Goal: Task Accomplishment & Management: Complete application form

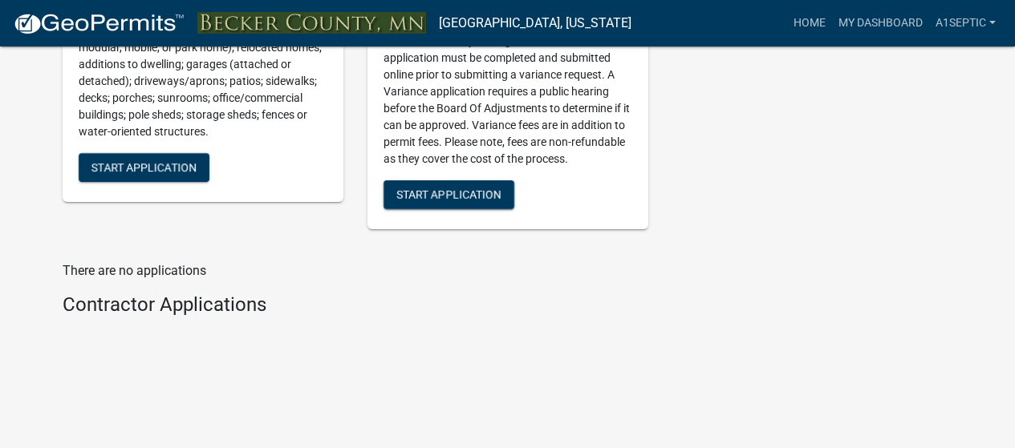
scroll to position [2244, 0]
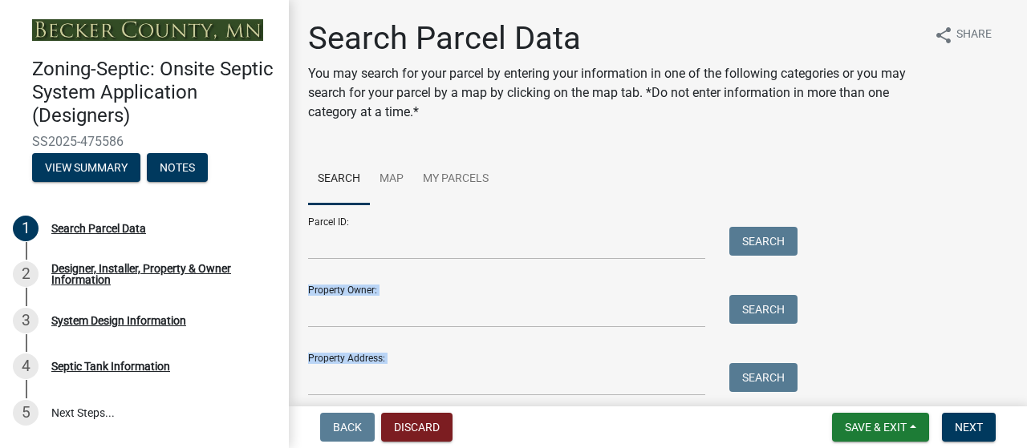
drag, startPoint x: 494, startPoint y: 271, endPoint x: 494, endPoint y: 412, distance: 141.2
click at [494, 412] on wm-app "Zoning-Septic: Onsite Septic System Application (Designers) SS2025-475586 View …" at bounding box center [513, 224] width 1027 height 448
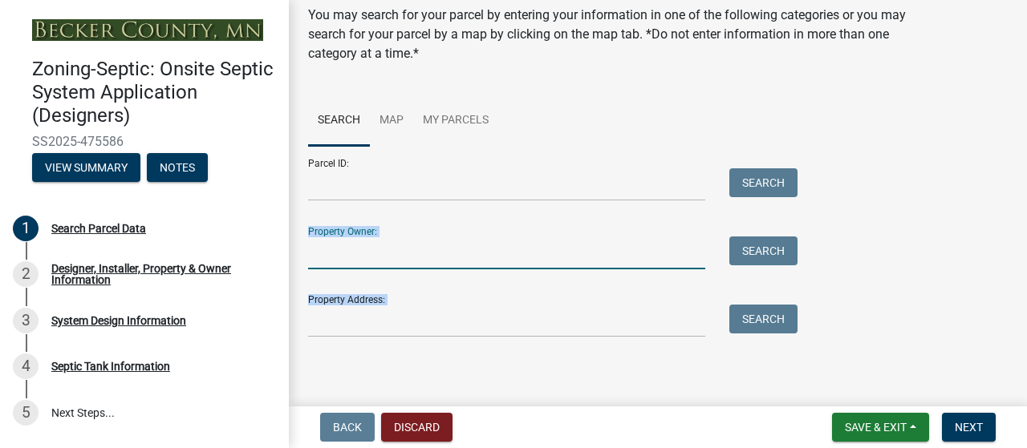
click at [344, 269] on input "Property Owner:" at bounding box center [506, 253] width 397 height 33
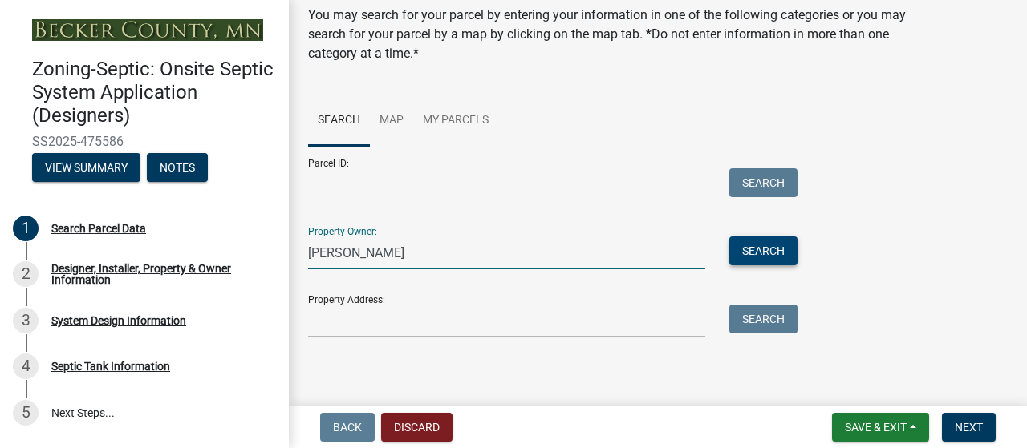
type input "Vipond"
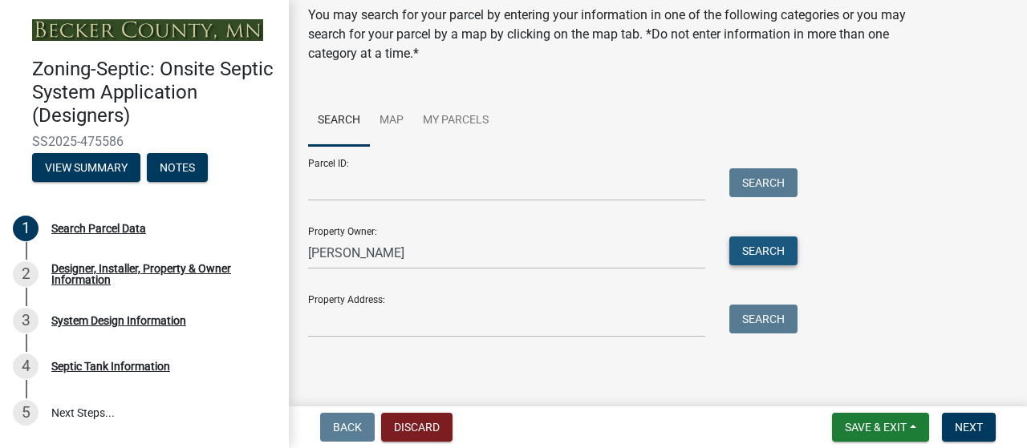
click at [748, 265] on button "Search" at bounding box center [763, 251] width 68 height 29
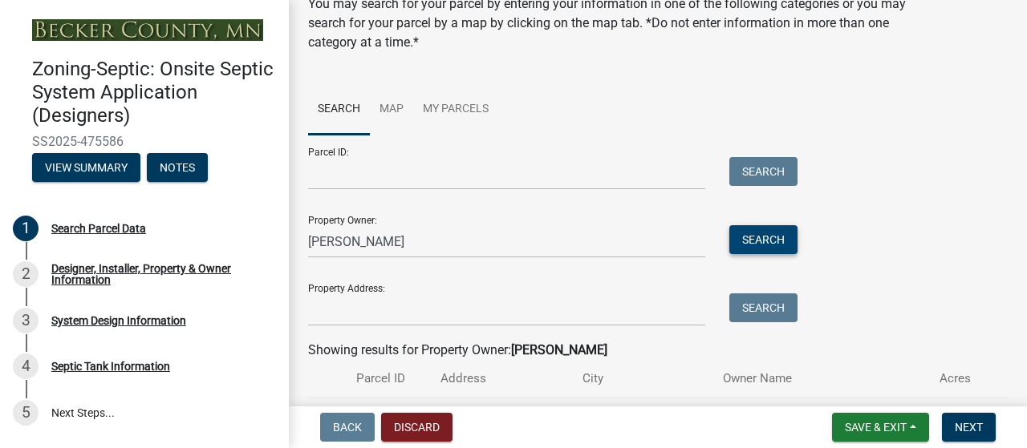
click at [777, 254] on button "Search" at bounding box center [763, 239] width 68 height 29
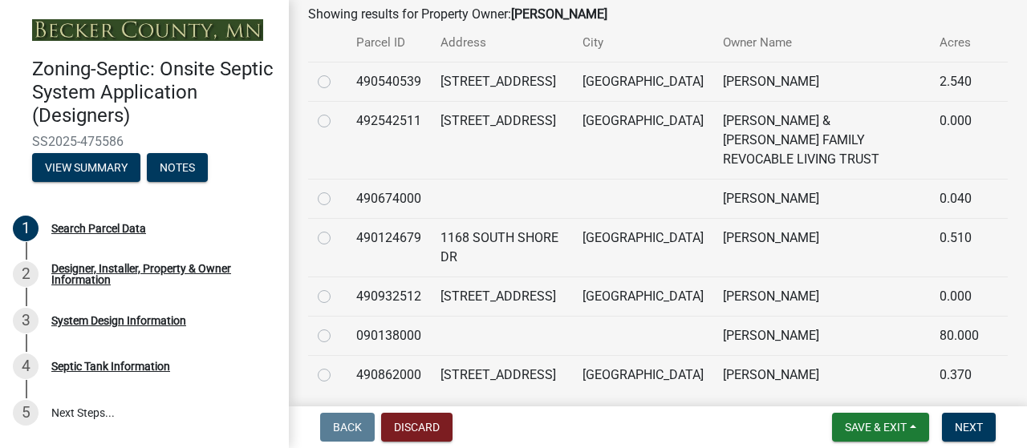
scroll to position [407, 0]
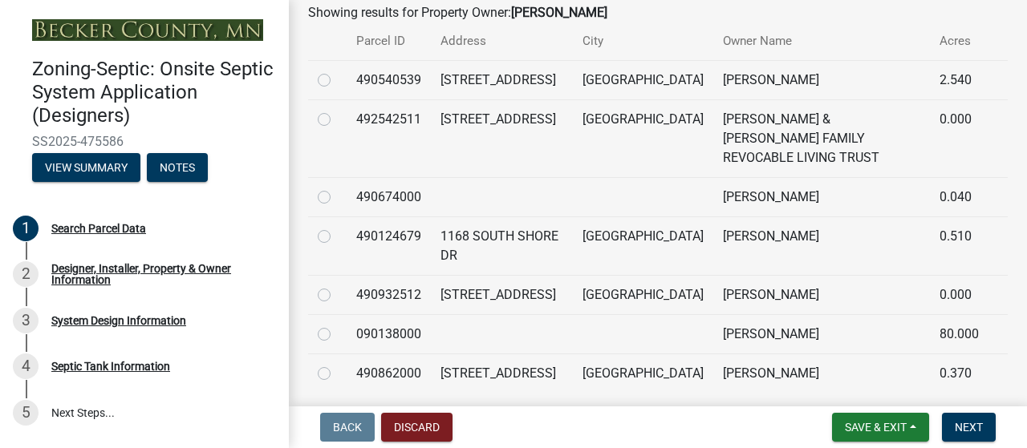
click at [337, 71] on label at bounding box center [337, 71] width 0 height 0
click at [337, 81] on input "radio" at bounding box center [342, 76] width 10 height 10
radio input "true"
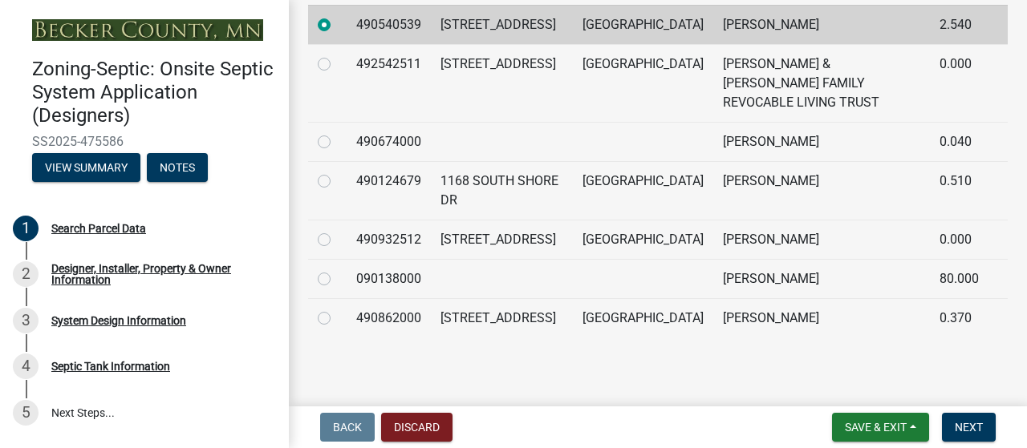
scroll to position [761, 0]
click at [845, 424] on span "Save & Exit" at bounding box center [876, 427] width 62 height 13
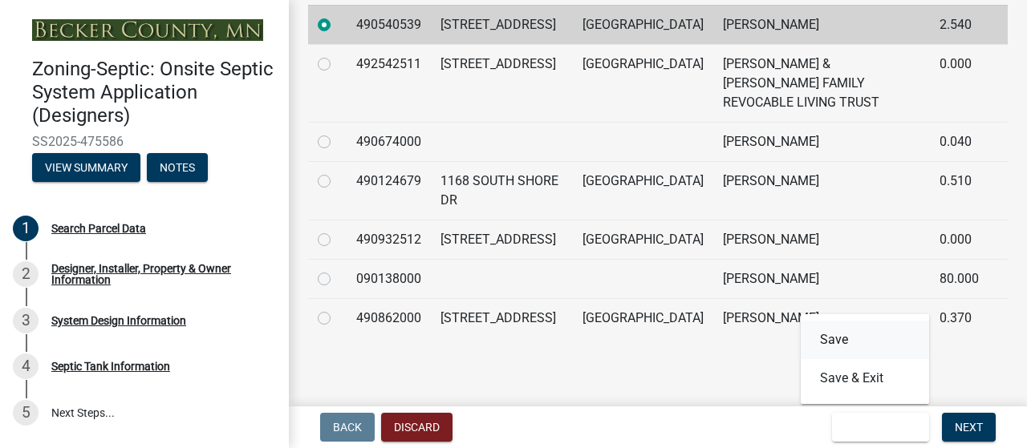
click at [800, 322] on button "Save" at bounding box center [864, 340] width 128 height 38
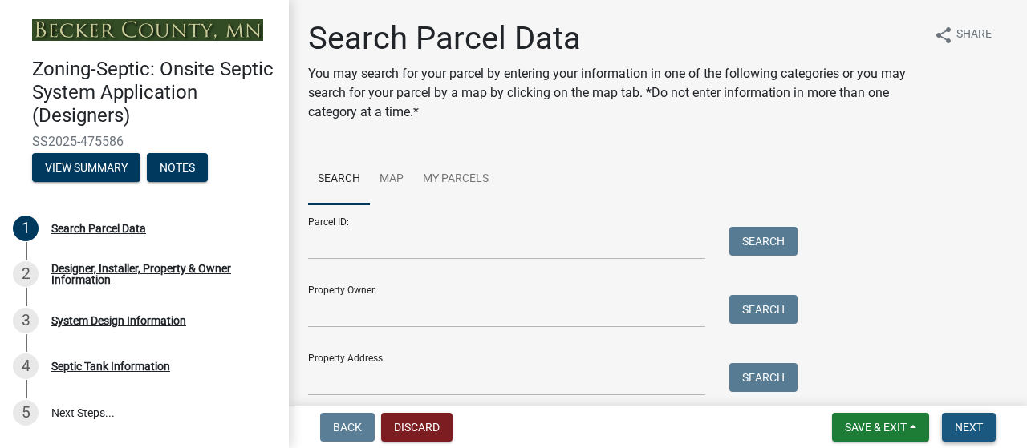
click at [954, 421] on span "Next" at bounding box center [968, 427] width 28 height 13
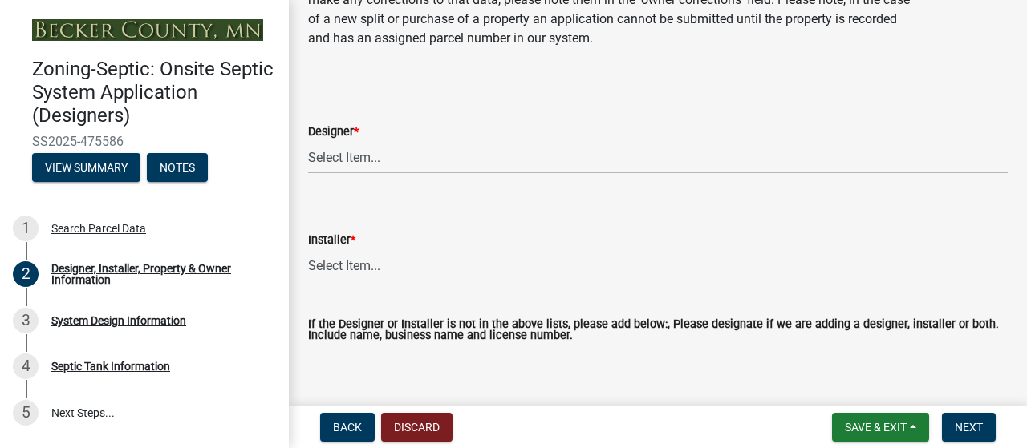
scroll to position [179, 0]
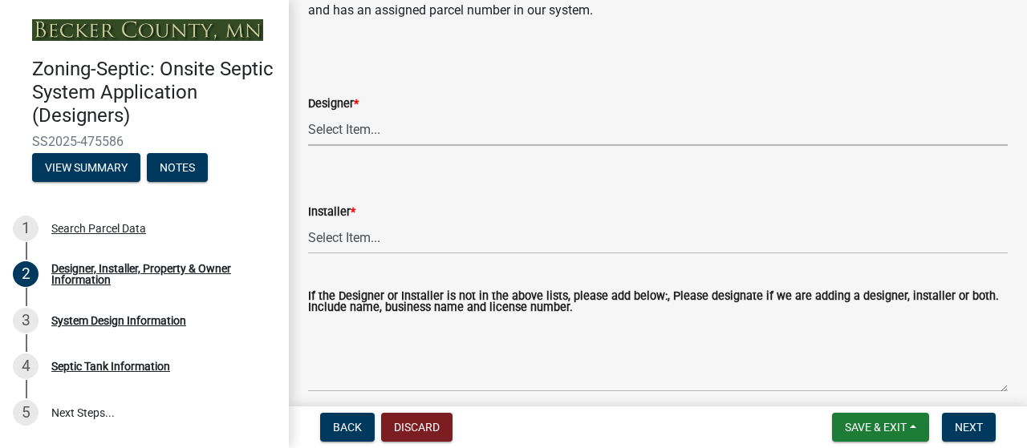
click at [382, 146] on select "Select Item... OTHER – Not listed (please add in next field and we will add to …" at bounding box center [657, 129] width 699 height 33
click at [313, 146] on select "Select Item... OTHER – Not listed (please add in next field and we will add to …" at bounding box center [657, 129] width 699 height 33
select select "25bab914-c910-45b8-955f-6e3fb29d91bd"
click at [355, 219] on span "*" at bounding box center [352, 212] width 5 height 14
click at [372, 254] on select "Select Item... OTHER – Not listed (please add in next field and we will add to …" at bounding box center [657, 237] width 699 height 33
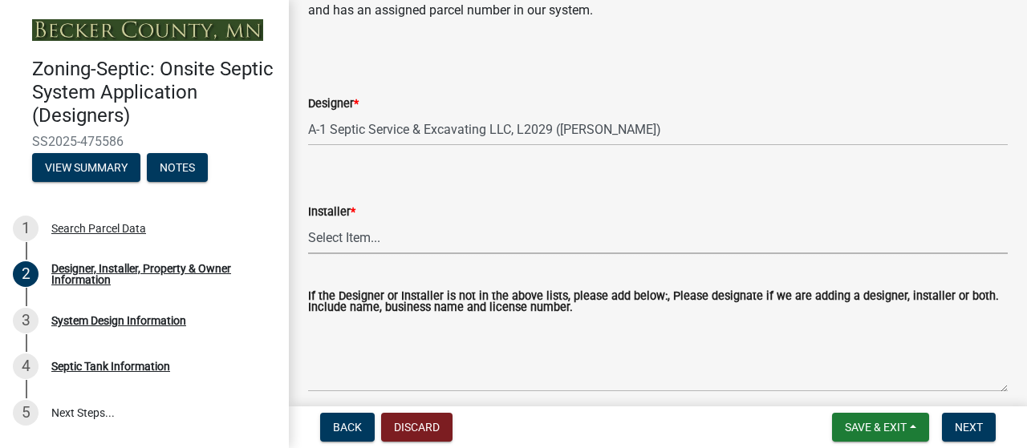
click at [367, 254] on select "Select Item... OTHER – Not listed (please add in next field and we will add to …" at bounding box center [657, 237] width 699 height 33
click at [313, 254] on select "Select Item... OTHER – Not listed (please add in next field and we will add to …" at bounding box center [657, 237] width 699 height 33
select select "3cbe5c42-8469-463e-9258-42a331bdba77"
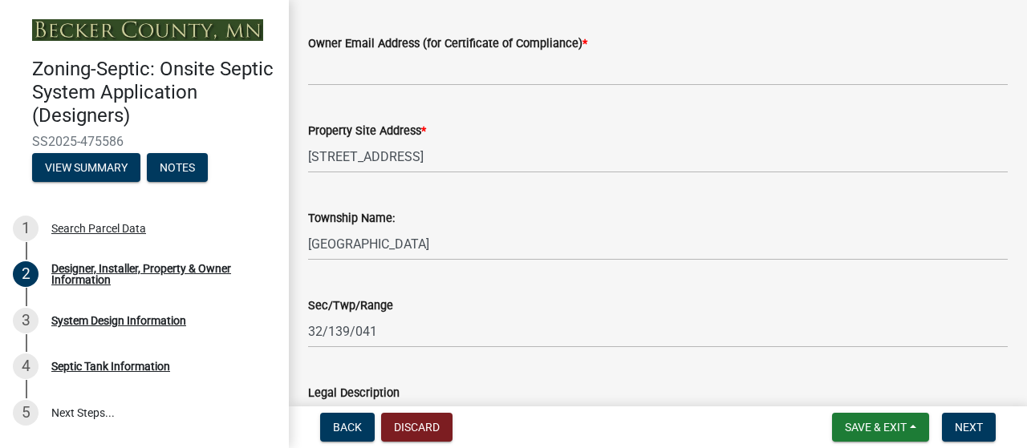
scroll to position [1067, 0]
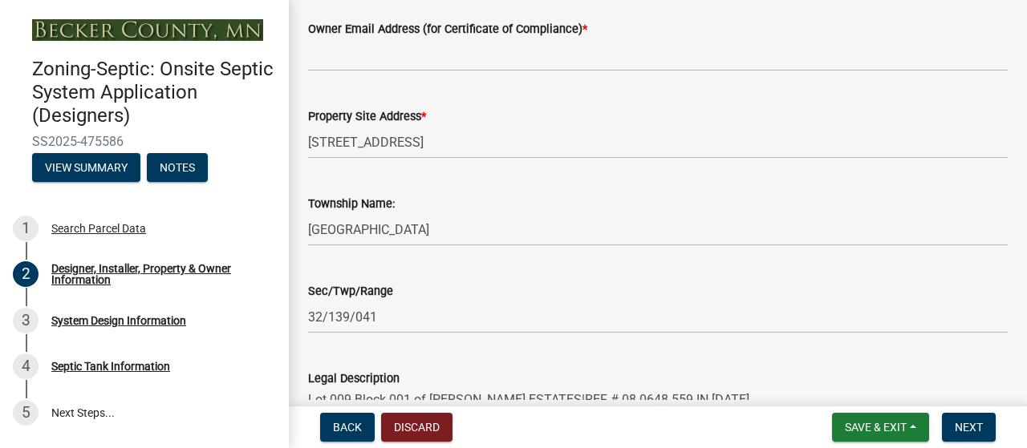
type input "2187667295"
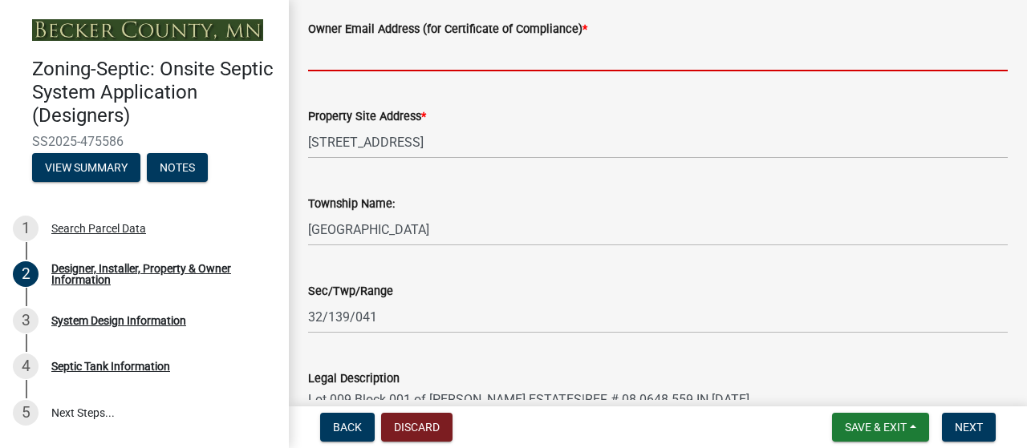
type input "a1septicservicesllc@gmail.com"
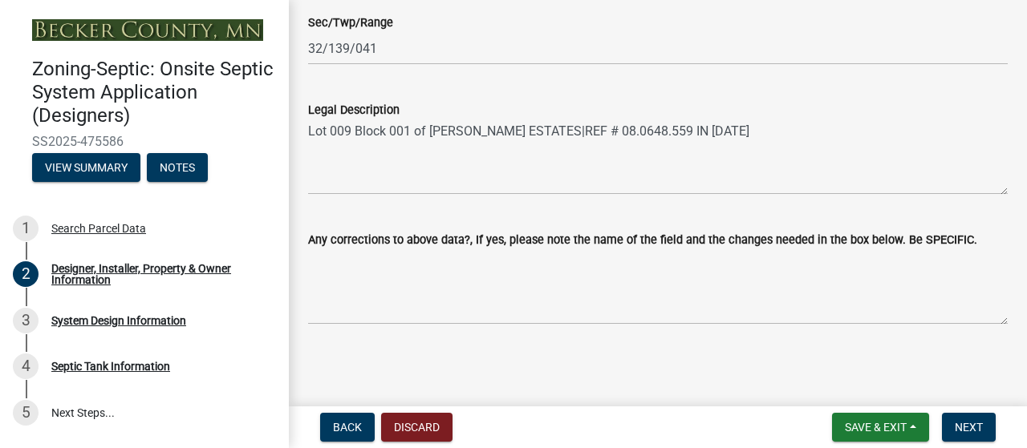
scroll to position [1787, 0]
click at [954, 421] on span "Next" at bounding box center [968, 427] width 28 height 13
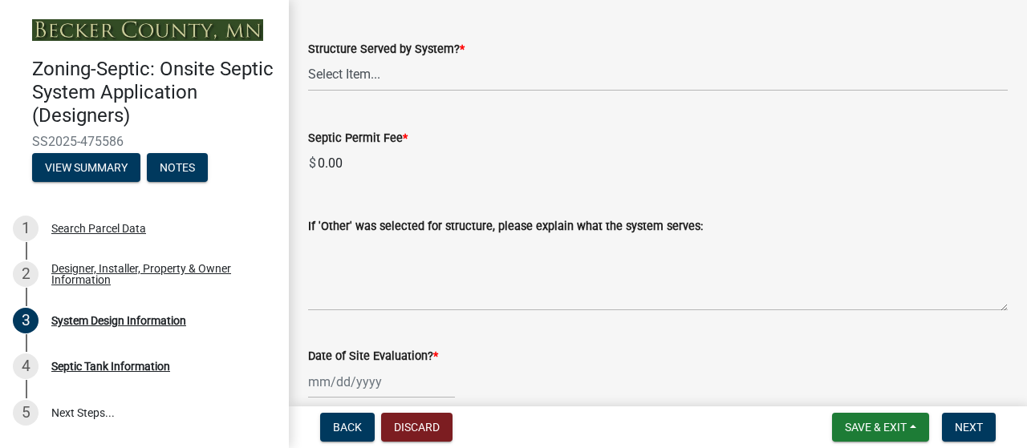
scroll to position [2481, 0]
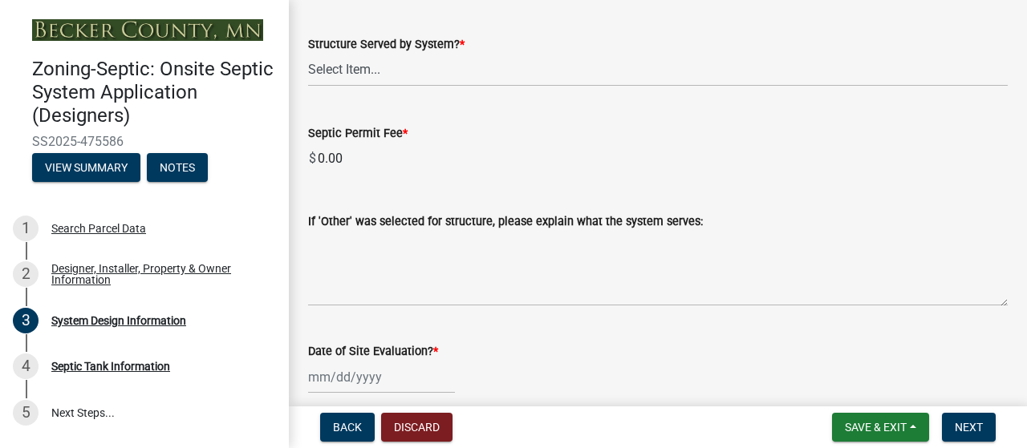
select select "1dbde450-0d00-4fac-96a0-74b44ab60bea"
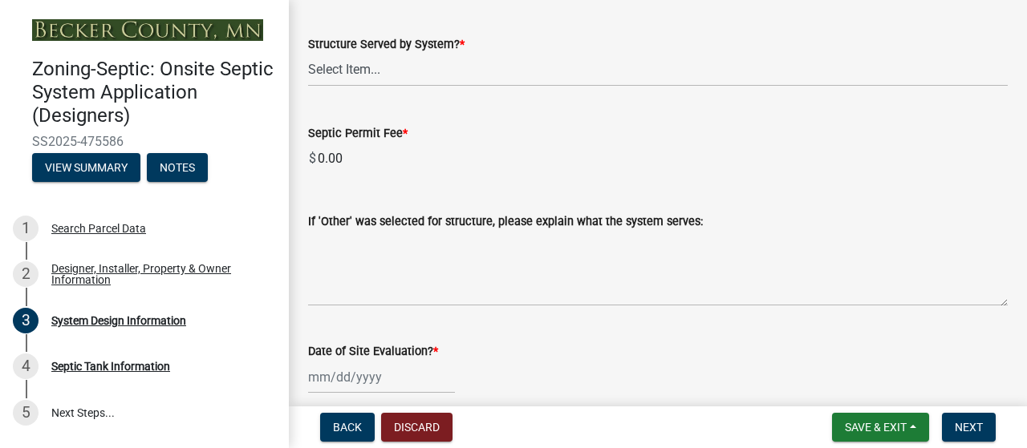
select select "25258e87-3ef9-4f1c-a5f1-75a1d463abfb"
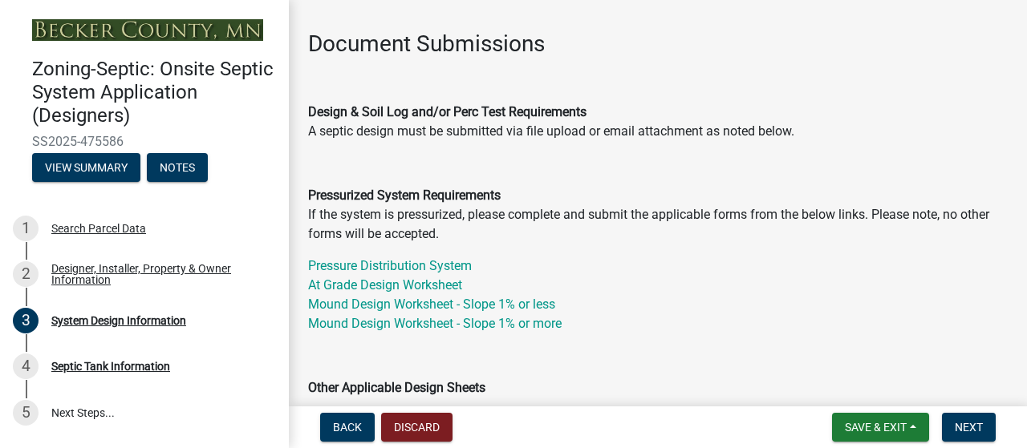
scroll to position [64, 0]
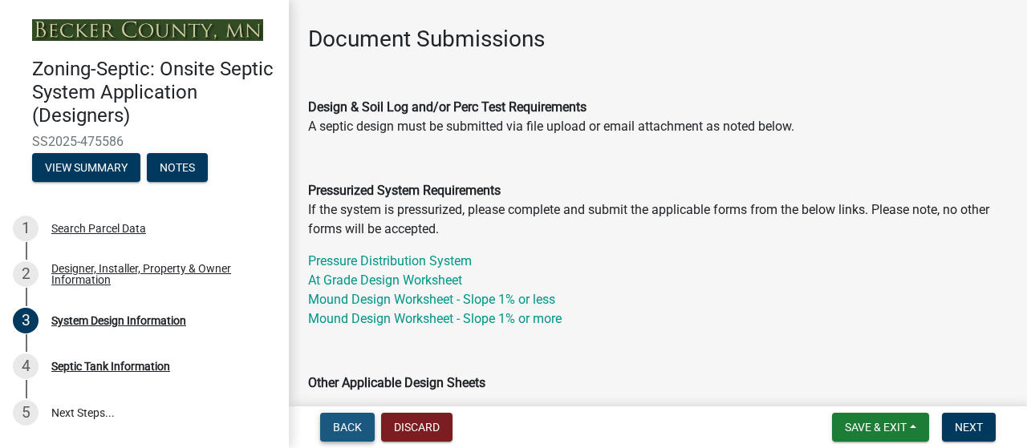
click at [353, 421] on span "Back" at bounding box center [347, 427] width 29 height 13
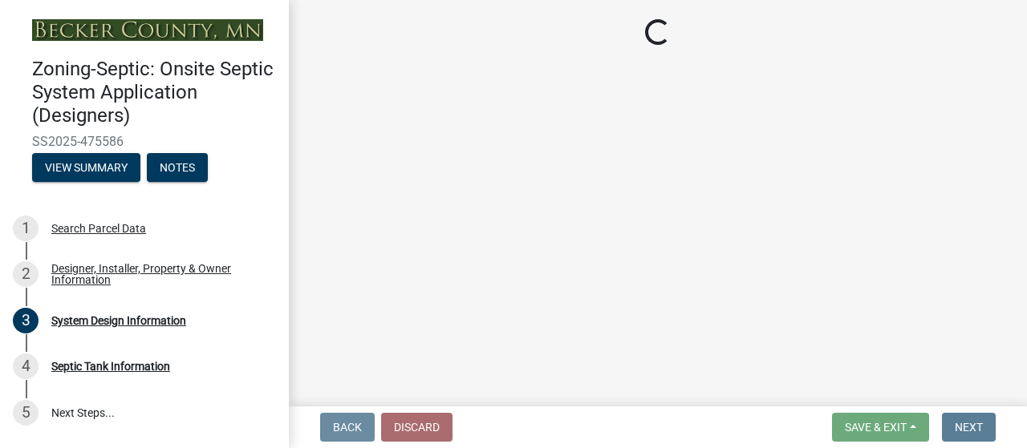
scroll to position [0, 0]
select select "25bab914-c910-45b8-955f-6e3fb29d91bd"
select select "3cbe5c42-8469-463e-9258-42a331bdba77"
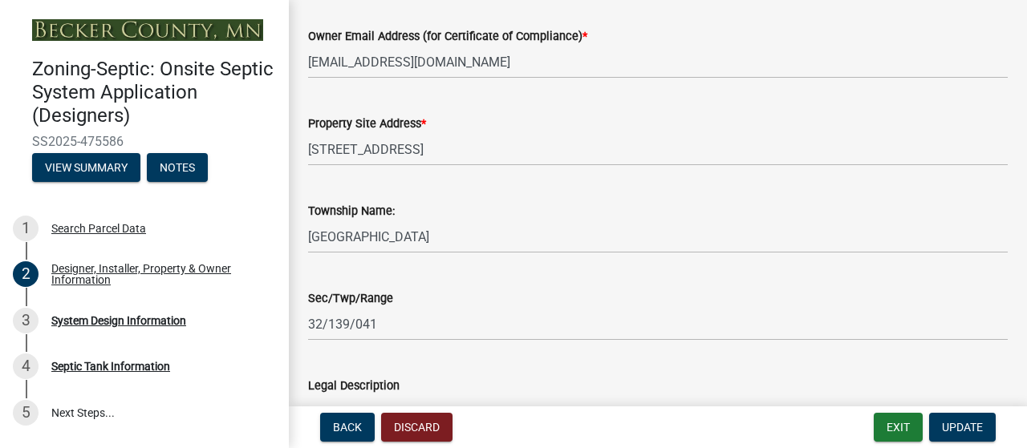
scroll to position [1067, 0]
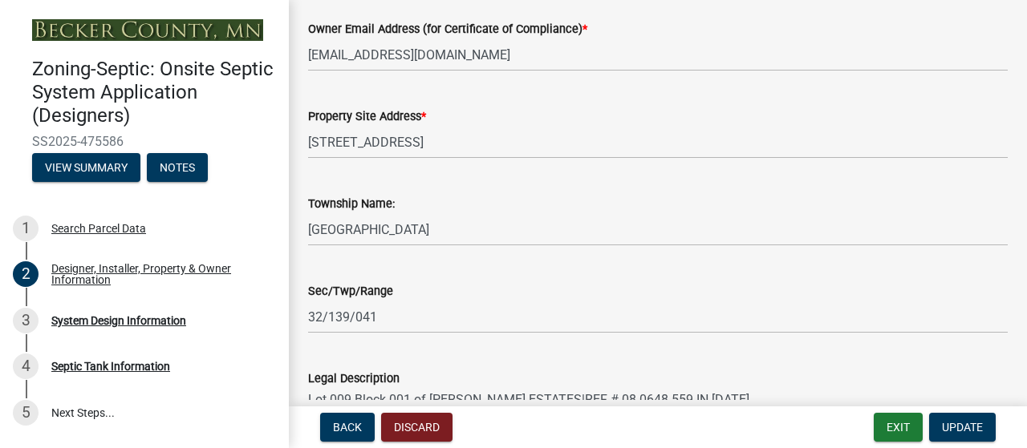
type input "2"
type input "701-388-8325"
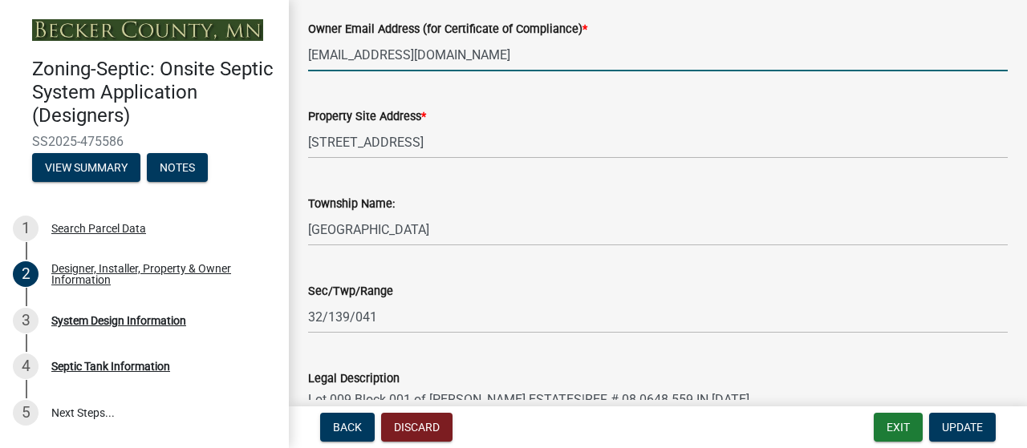
click at [541, 71] on input "a1septicservicesllc@gmail.com" at bounding box center [657, 54] width 699 height 33
type input "a"
type input "mike@proagservice.com"
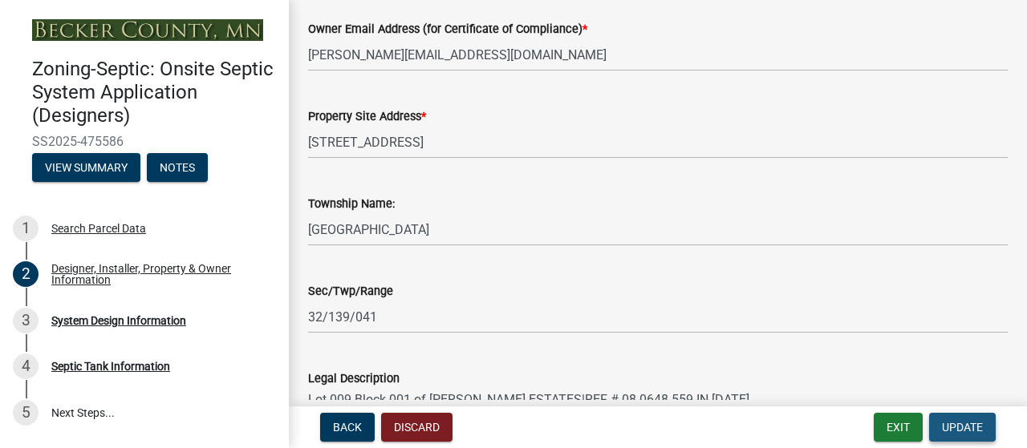
click at [955, 424] on span "Update" at bounding box center [962, 427] width 41 height 13
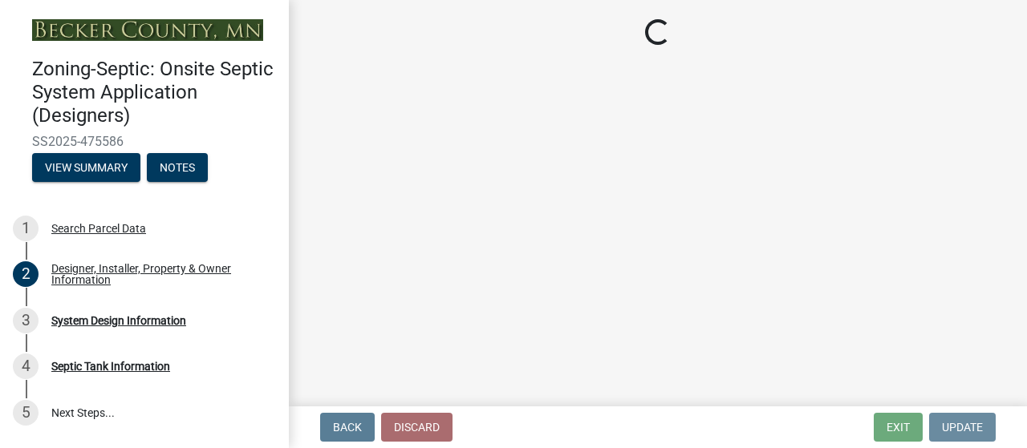
scroll to position [0, 0]
select select "1dbde450-0d00-4fac-96a0-74b44ab60bea"
select select "25258e87-3ef9-4f1c-a5f1-75a1d463abfb"
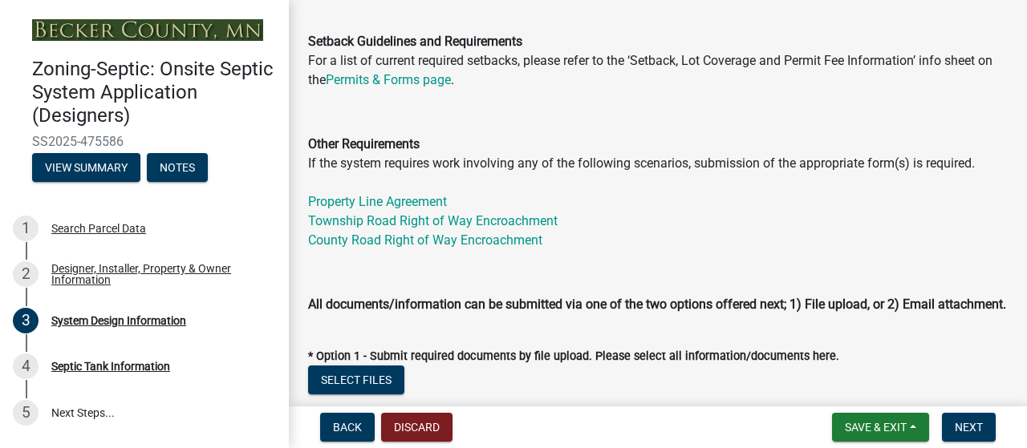
scroll to position [674, 0]
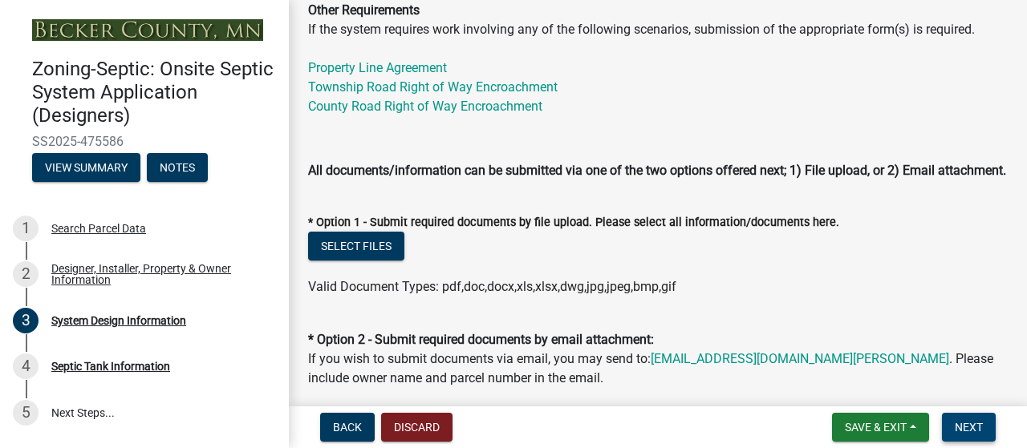
click at [968, 421] on span "Next" at bounding box center [968, 427] width 28 height 13
click at [954, 423] on span "Next" at bounding box center [968, 427] width 28 height 13
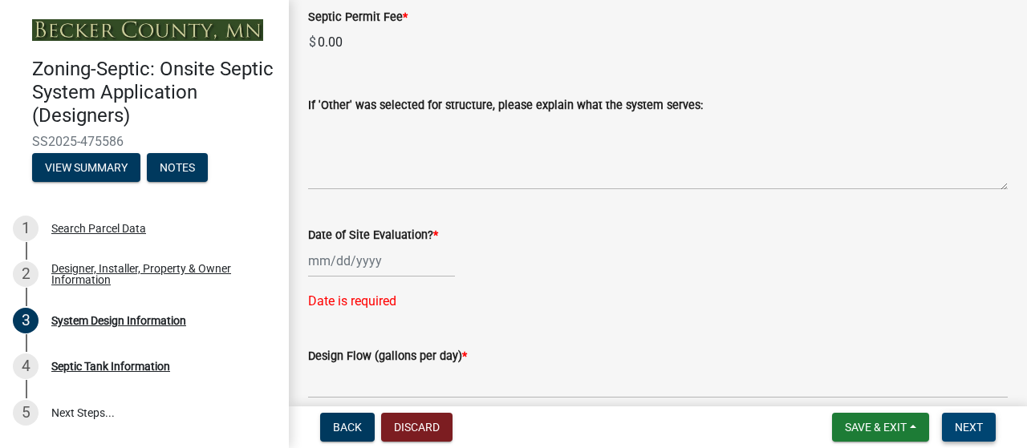
scroll to position [2747, 0]
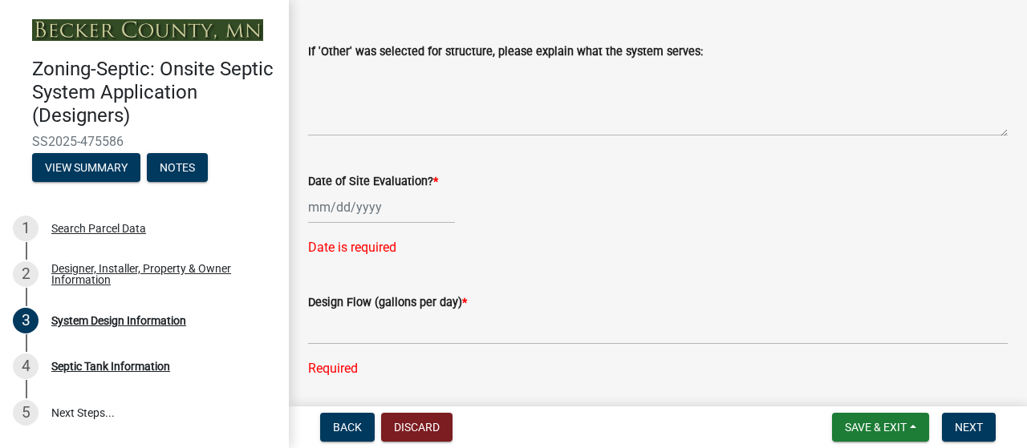
select select "011fbff4-a41d-4a75-9bd8-71c7e6c69e0d"
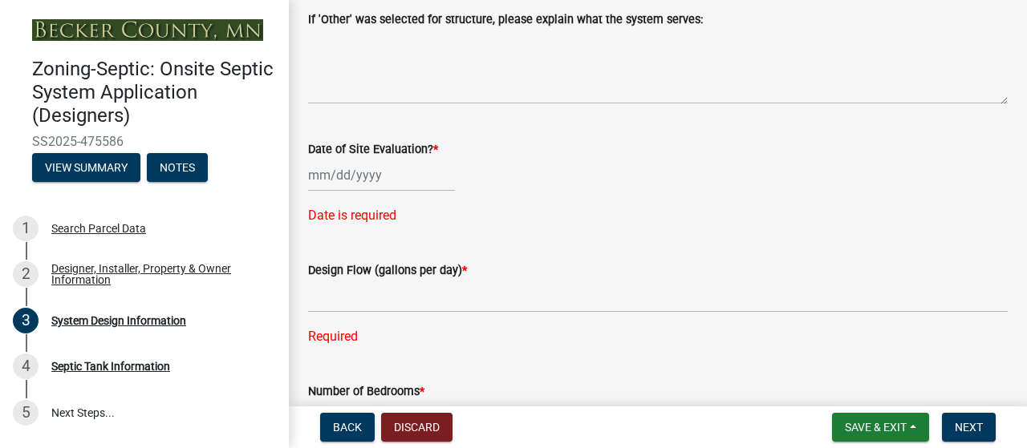
select select "85fdfef2-2683-4311-b5d5-5505f6411127"
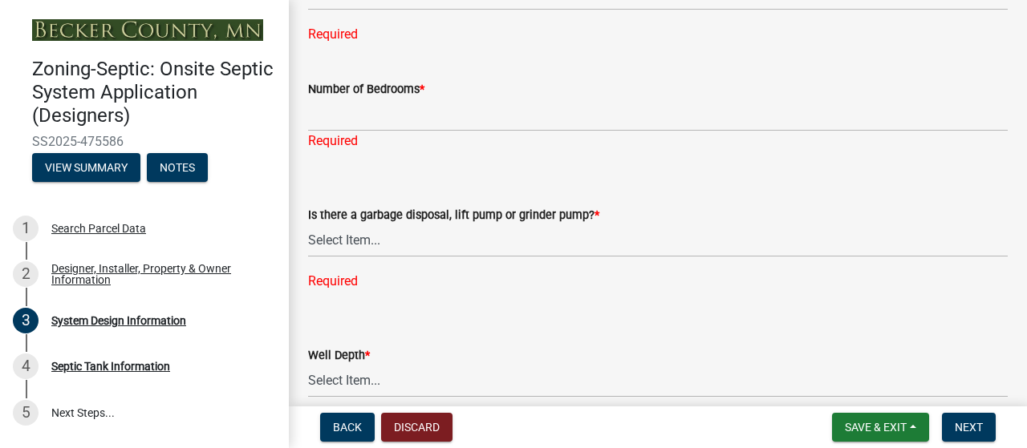
scroll to position [3028, 0]
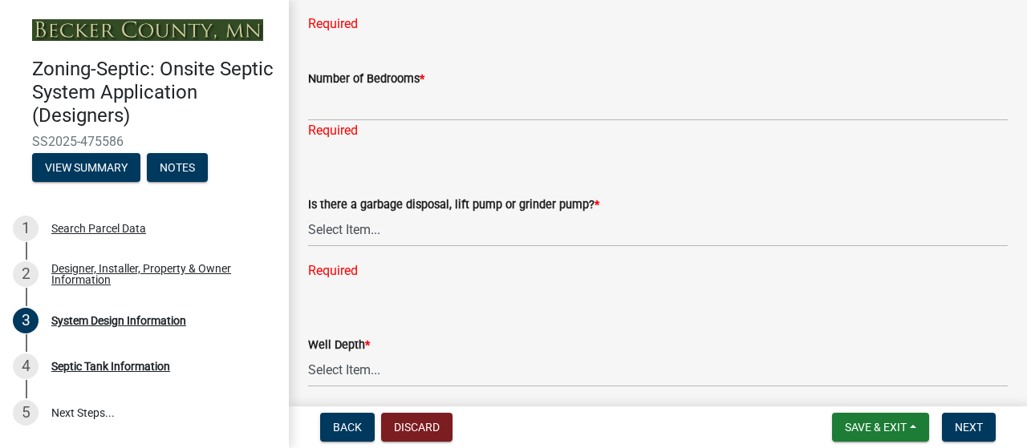
select select "d95a9312-c8a1-4ec7-8581-25dbcf440a1f"
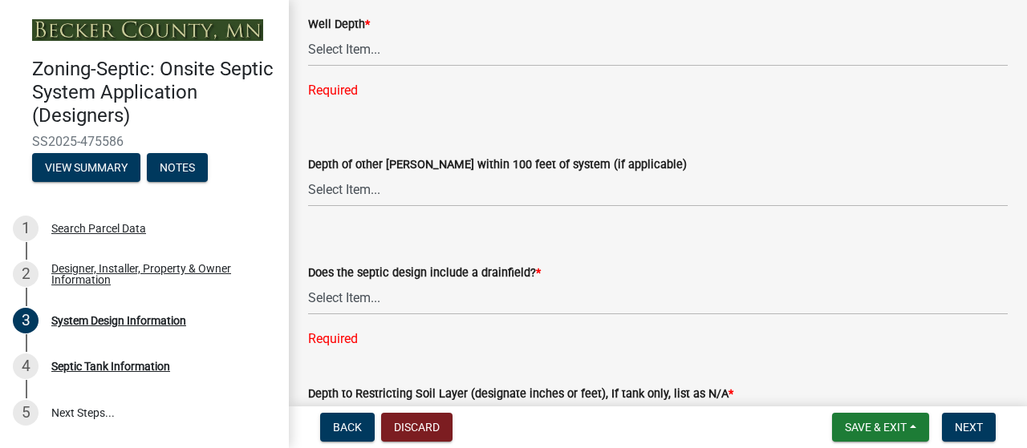
scroll to position [3332, 0]
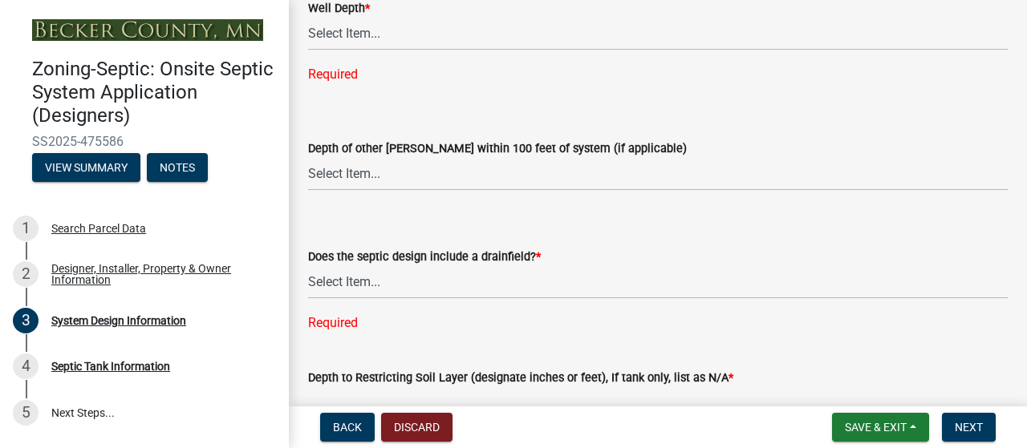
select select "9"
select select "2025"
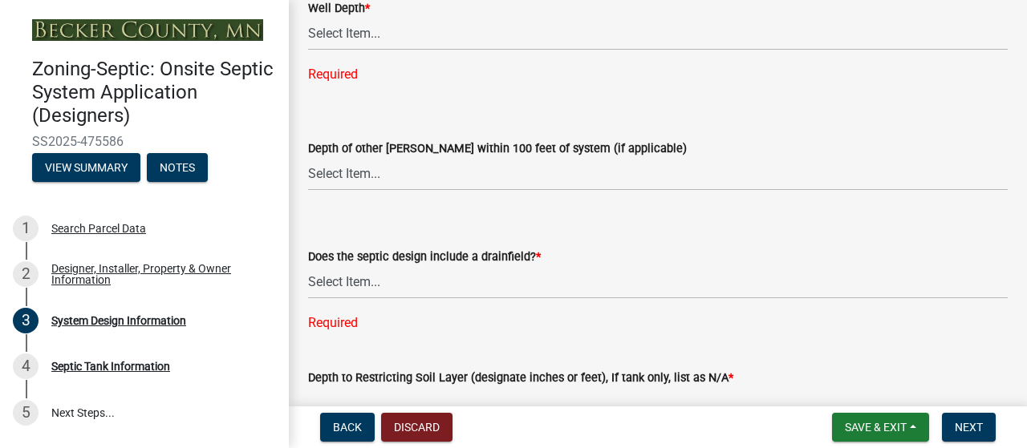
select select "7"
type input "07/16/2025"
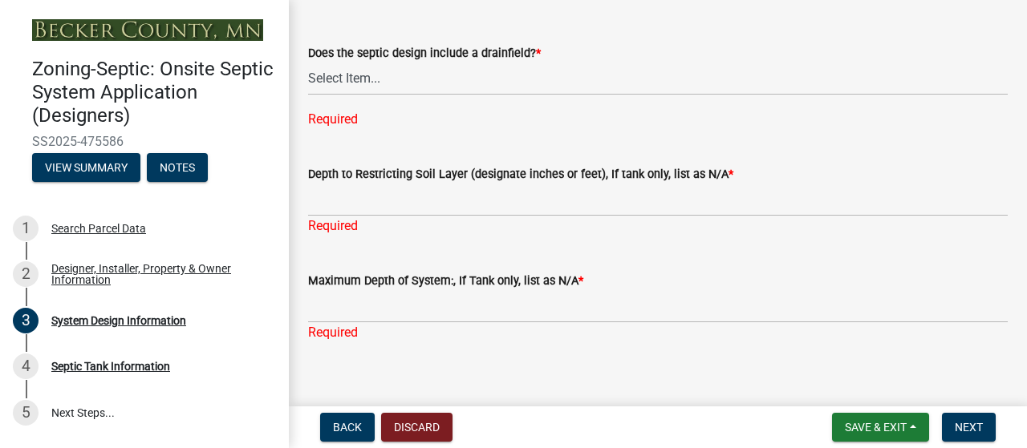
scroll to position [3541, 0]
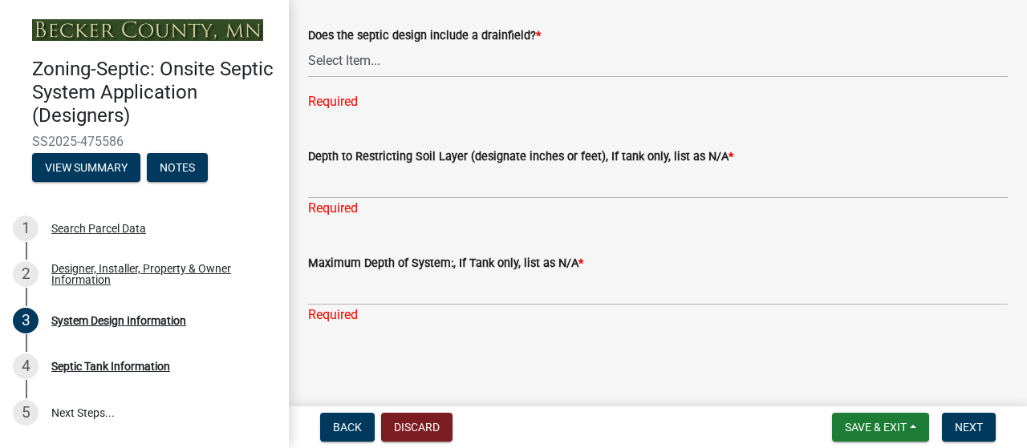
type input "600"
type input "4"
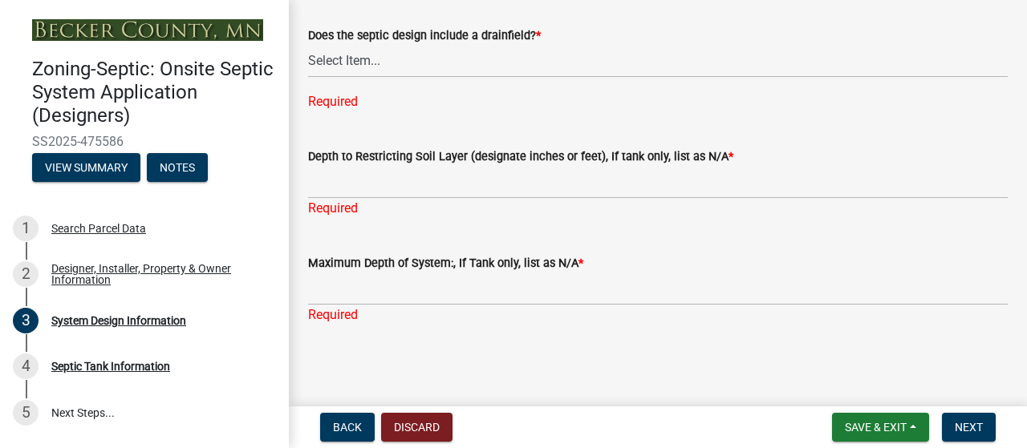
select select "ba735beb-519e-40f0-ae20-62d65fc4c46b"
select select "ef698bf5-6172-44c1-9ffb-522c07469aed"
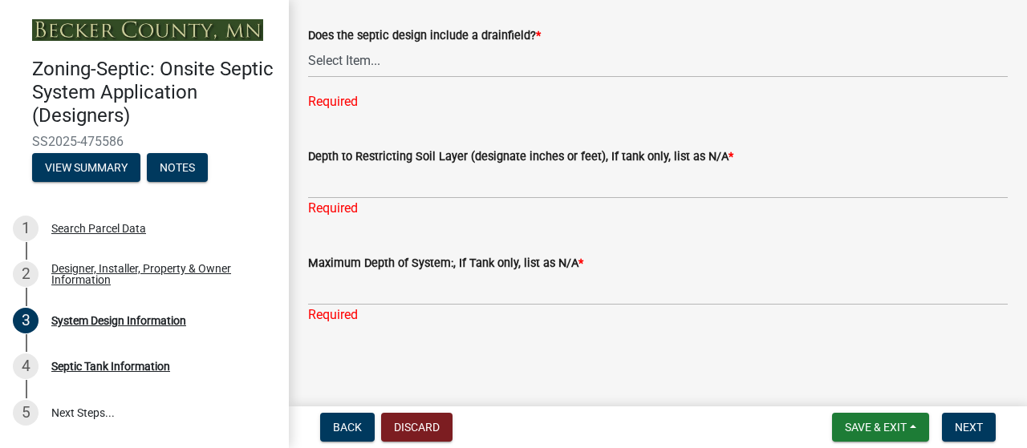
scroll to position [4048, 0]
click at [396, 78] on select "Select Item... Yes No Existing - COC must by submitted" at bounding box center [657, 61] width 699 height 33
click at [313, 78] on select "Select Item... Yes No Existing - COC must by submitted" at bounding box center [657, 61] width 699 height 33
select select "a0c59fcd-b61c-4c3a-90a8-e70849750c47"
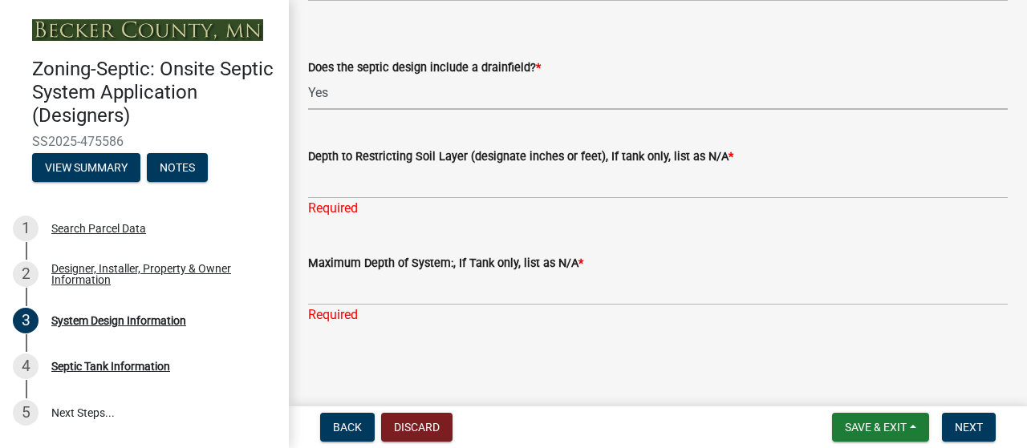
scroll to position [4189, 0]
click at [371, 218] on div "Required" at bounding box center [657, 208] width 699 height 19
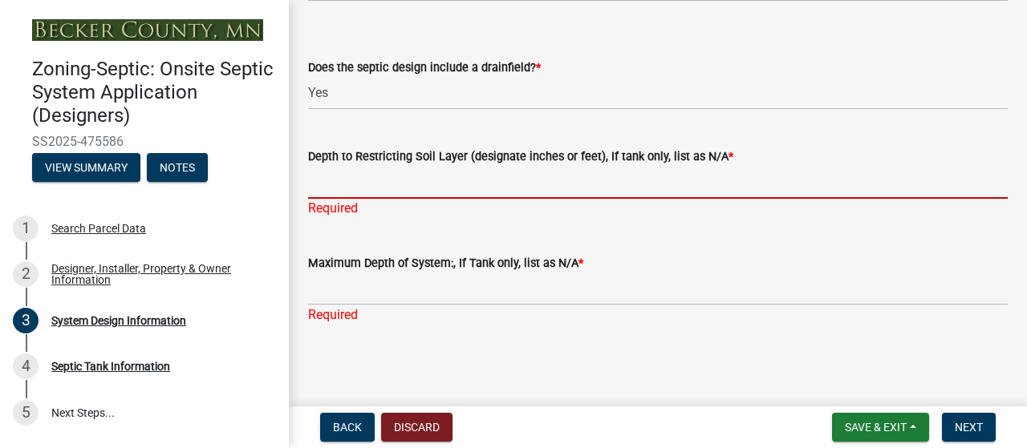
click at [363, 196] on input "Depth to Restricting Soil Layer (designate inches or feet), If tank only, list …" at bounding box center [657, 182] width 699 height 33
type input "72""
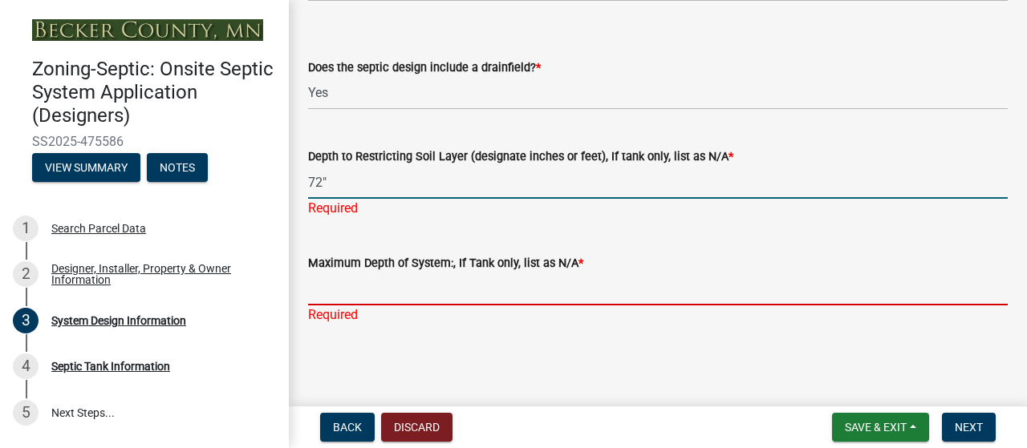
click at [384, 325] on div "Maximum Depth of System:, If Tank only, list as N/A * Required" at bounding box center [657, 278] width 699 height 94
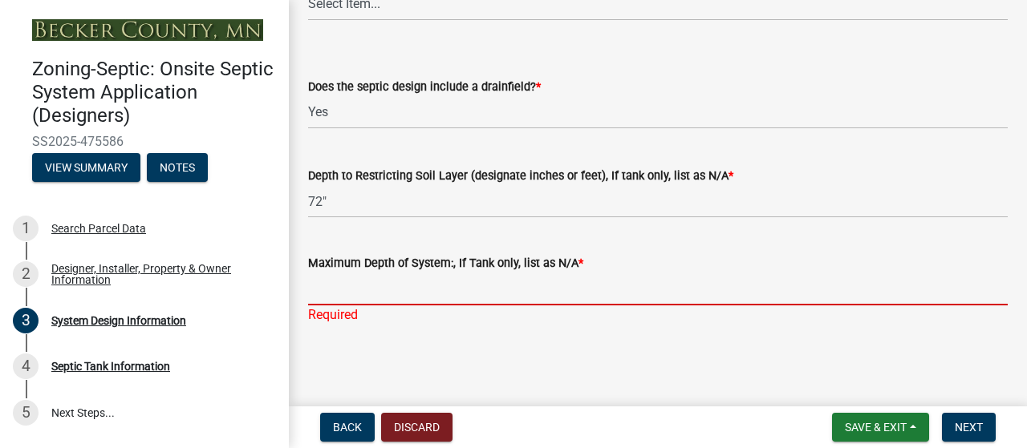
type input "24""
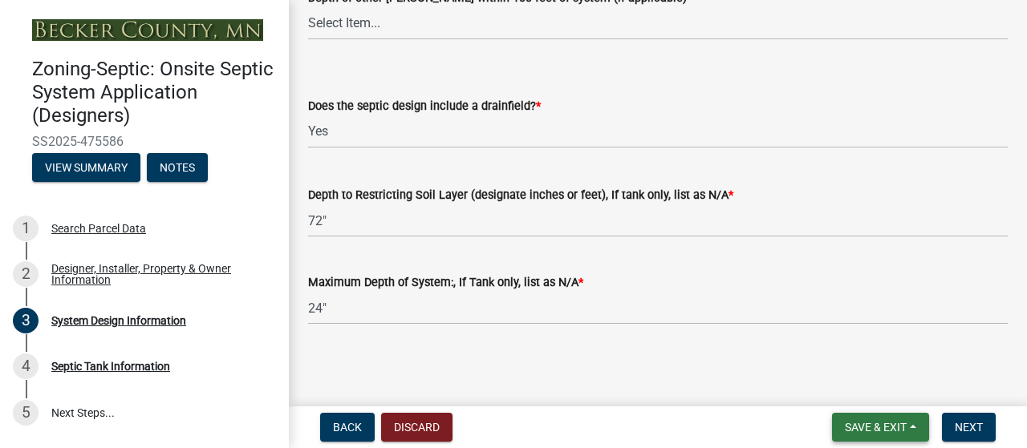
scroll to position [4192, 0]
click at [854, 424] on span "Save & Exit" at bounding box center [876, 427] width 62 height 13
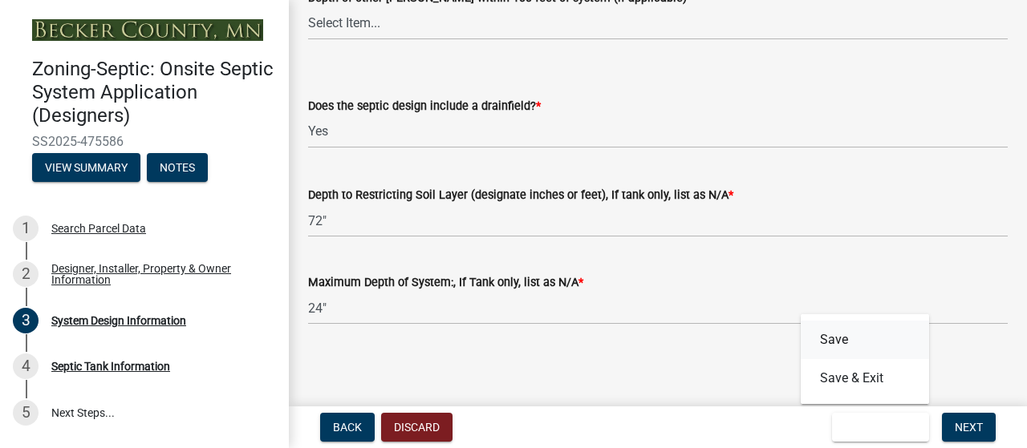
click at [807, 330] on button "Save" at bounding box center [864, 340] width 128 height 38
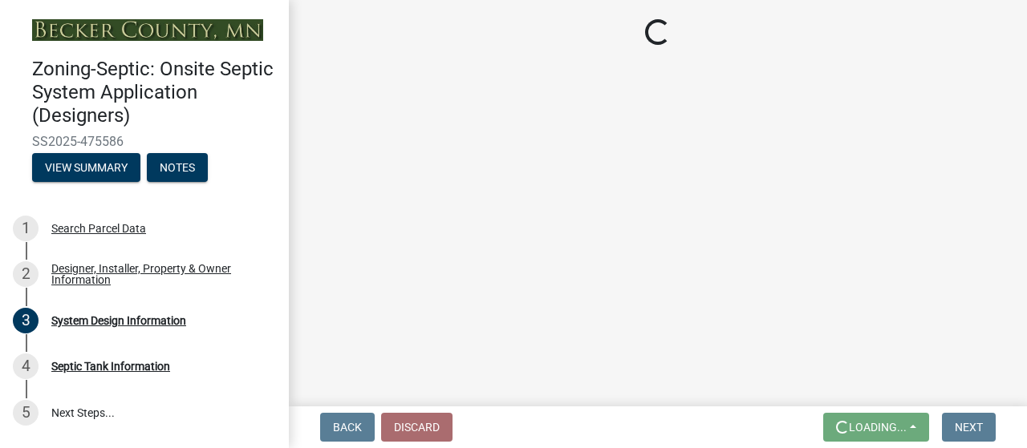
scroll to position [0, 0]
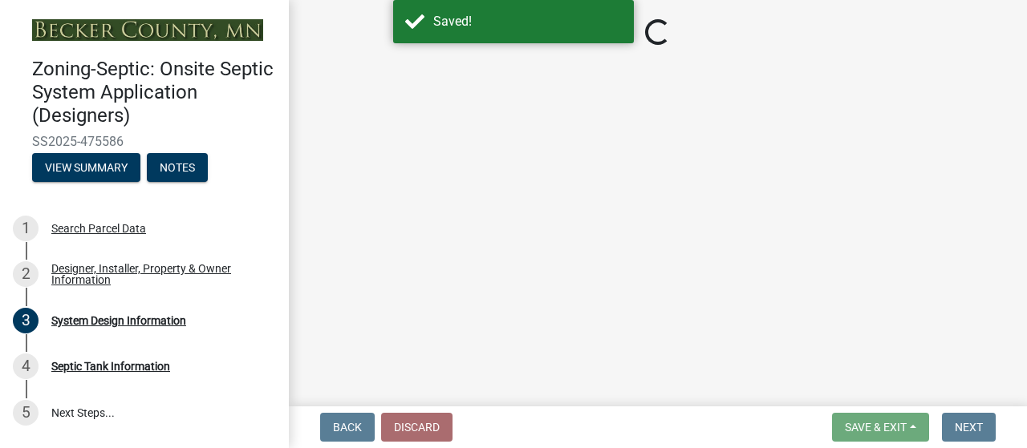
select select "1dbde450-0d00-4fac-96a0-74b44ab60bea"
select select "25258e87-3ef9-4f1c-a5f1-75a1d463abfb"
select select "011fbff4-a41d-4a75-9bd8-71c7e6c69e0d"
select select "85fdfef2-2683-4311-b5d5-5505f6411127"
select select "d95a9312-c8a1-4ec7-8581-25dbcf440a1f"
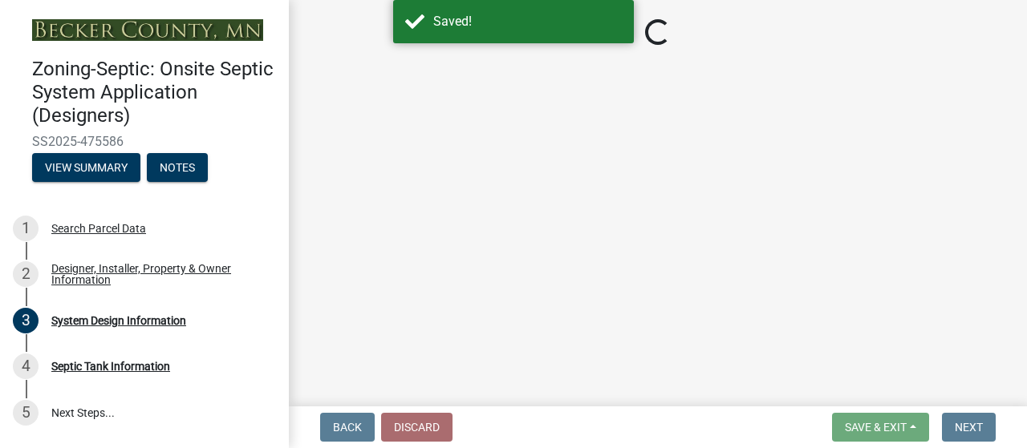
select select "ba735beb-519e-40f0-ae20-62d65fc4c46b"
select select "ef698bf5-6172-44c1-9ffb-522c07469aed"
select select "a0c59fcd-b61c-4c3a-90a8-e70849750c47"
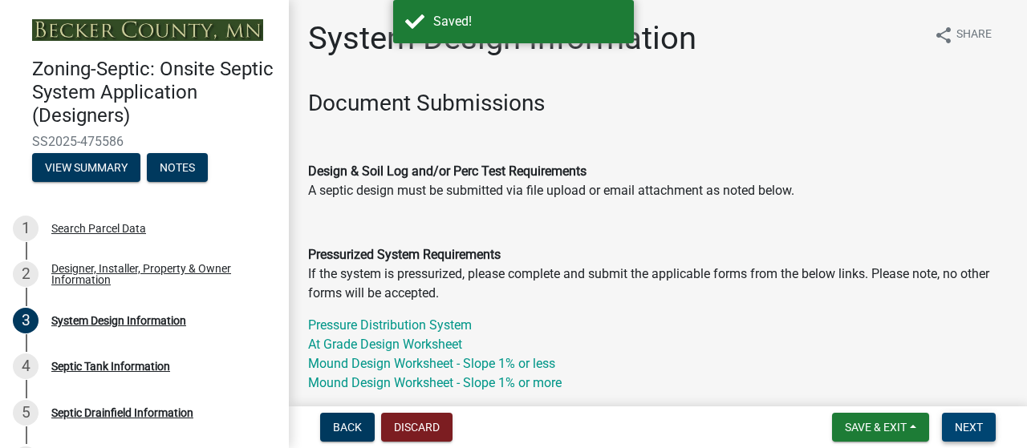
click at [954, 421] on span "Next" at bounding box center [968, 427] width 28 height 13
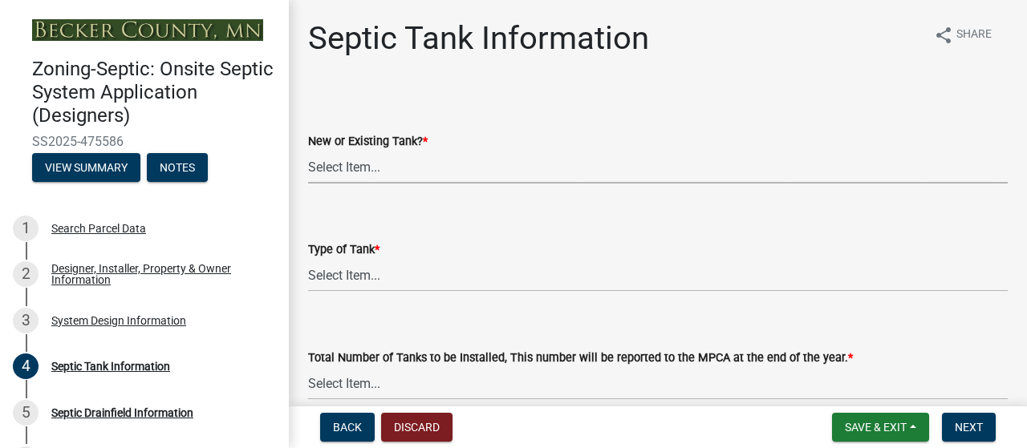
click at [396, 184] on select "Select Item... New Existing Both -New and Existing Tank" at bounding box center [657, 167] width 699 height 33
click at [313, 184] on select "Select Item... New Existing Both -New and Existing Tank" at bounding box center [657, 167] width 699 height 33
select select "f9fbe67c-c1cf-4a63-8ad4-799ce56b7f21"
click at [383, 292] on select "Select Item... Single Septic Tank Compartmented Tank Single Tank plus Compartme…" at bounding box center [657, 275] width 699 height 33
click at [313, 292] on select "Select Item... Single Septic Tank Compartmented Tank Single Tank plus Compartme…" at bounding box center [657, 275] width 699 height 33
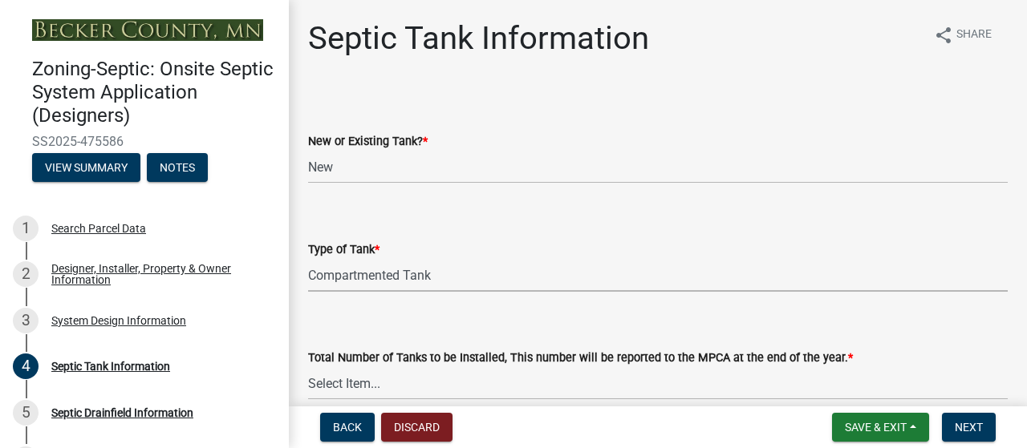
select select "8af00ff6-ccdf-43a1-aa9f-9d195177e029"
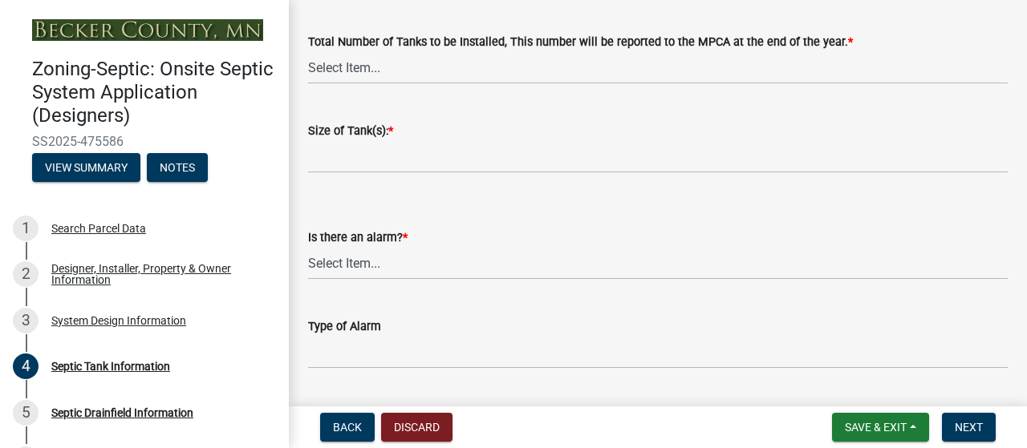
scroll to position [318, 0]
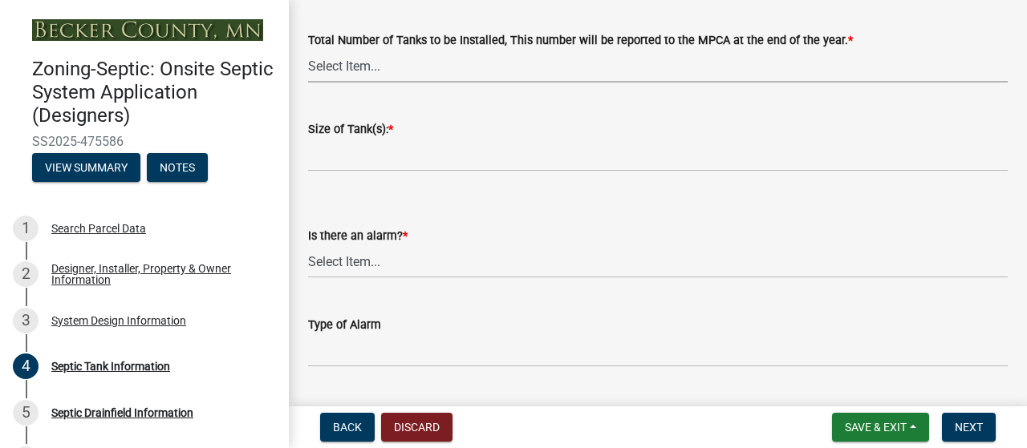
click at [396, 83] on select "Select Item... 0 1 2 3 4" at bounding box center [657, 66] width 699 height 33
click at [313, 83] on select "Select Item... 0 1 2 3 4" at bounding box center [657, 66] width 699 height 33
select select "52556460-45fa-4026-a6c2-c70bb0823cb5"
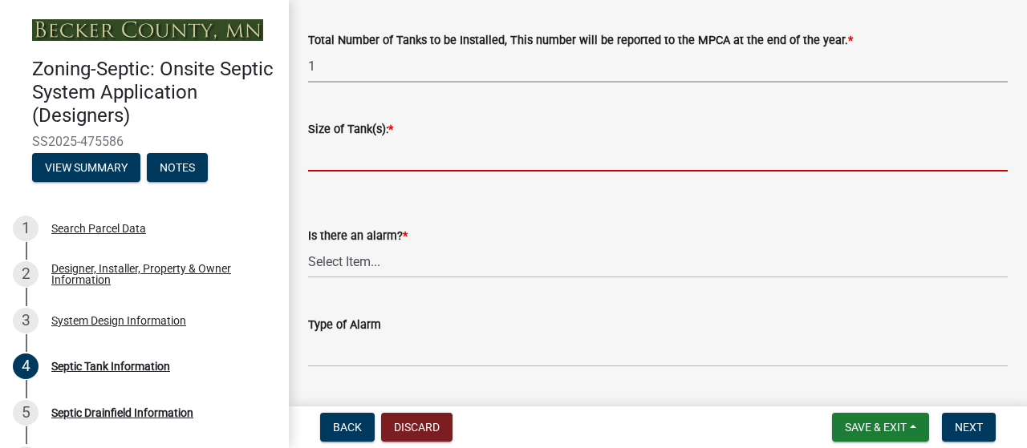
click at [362, 172] on input "Size of Tank(s): *" at bounding box center [657, 155] width 699 height 33
click at [374, 172] on input "Size of Tank(s): *" at bounding box center [657, 155] width 699 height 33
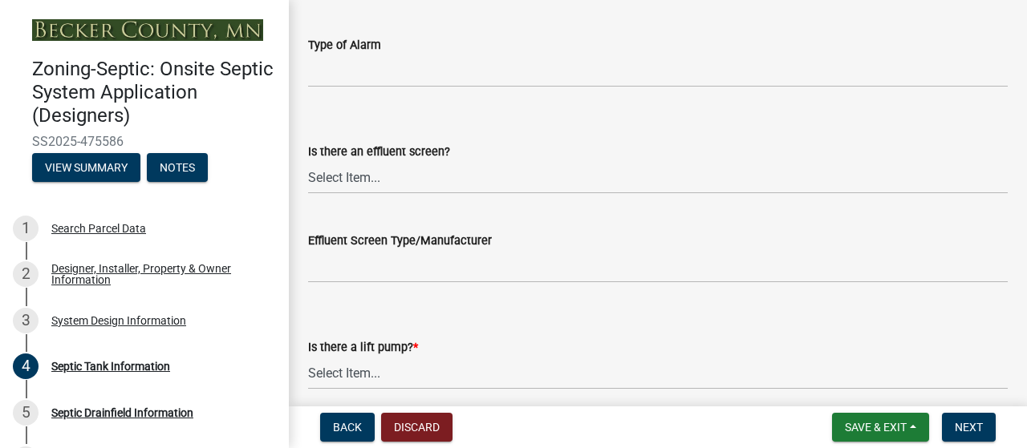
scroll to position [601, 0]
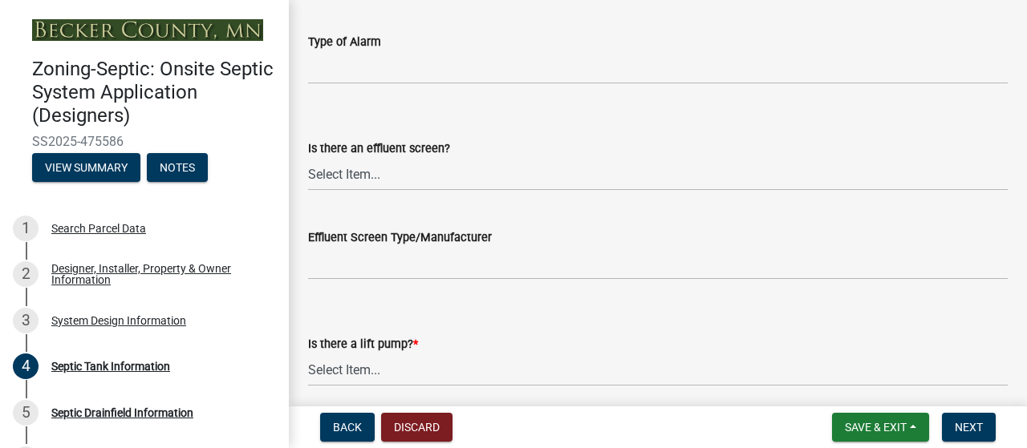
type input "1500/2"
select select "16f08e72-e833-4cd6-9035-d5a26ecbf3c9"
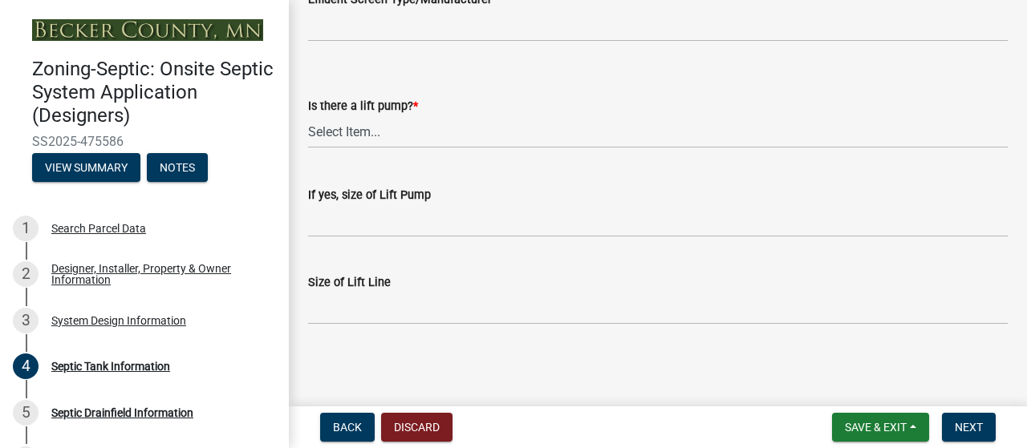
scroll to position [842, 0]
select select "a956bcdf-8f12-4f61-bfc1-a6e229dc0595"
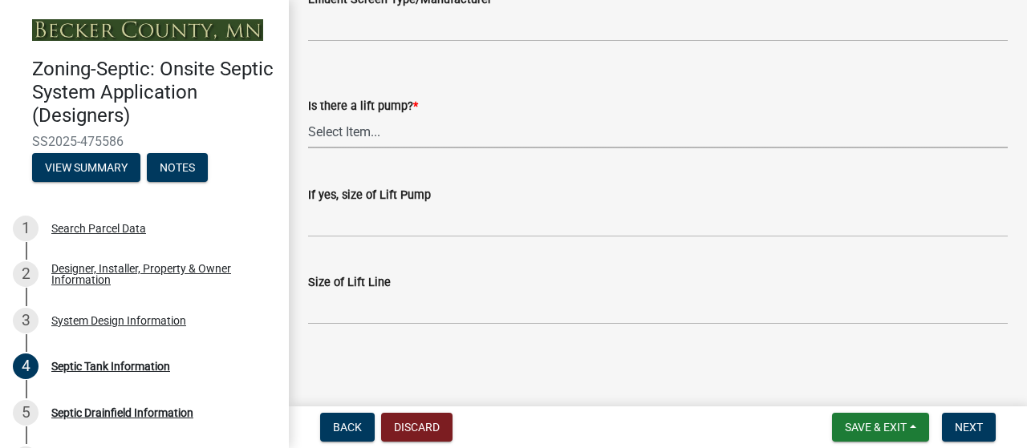
click at [391, 142] on select "Select Item... Yes No" at bounding box center [657, 131] width 699 height 33
click at [313, 122] on select "Select Item... Yes No" at bounding box center [657, 131] width 699 height 33
select select "ba43cfd8-3223-4e93-a41d-8bc71aa45820"
click at [866, 423] on span "Save & Exit" at bounding box center [876, 427] width 62 height 13
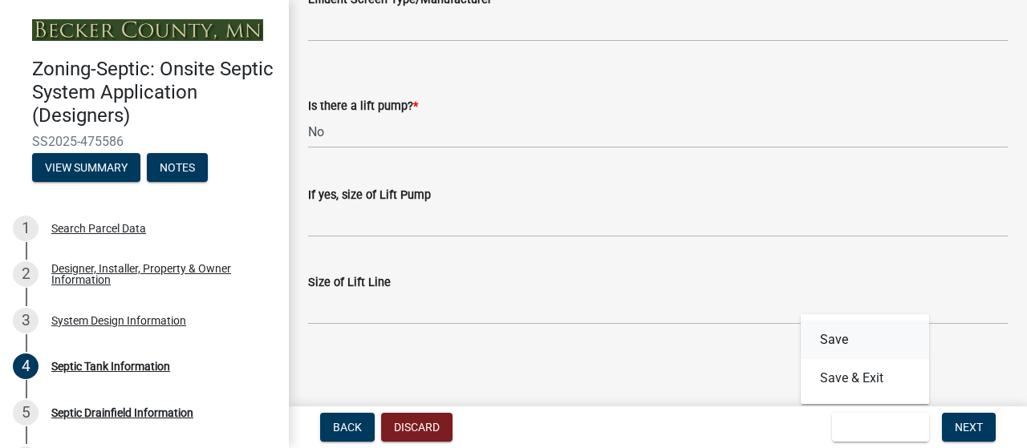
click at [800, 323] on button "Save" at bounding box center [864, 340] width 128 height 38
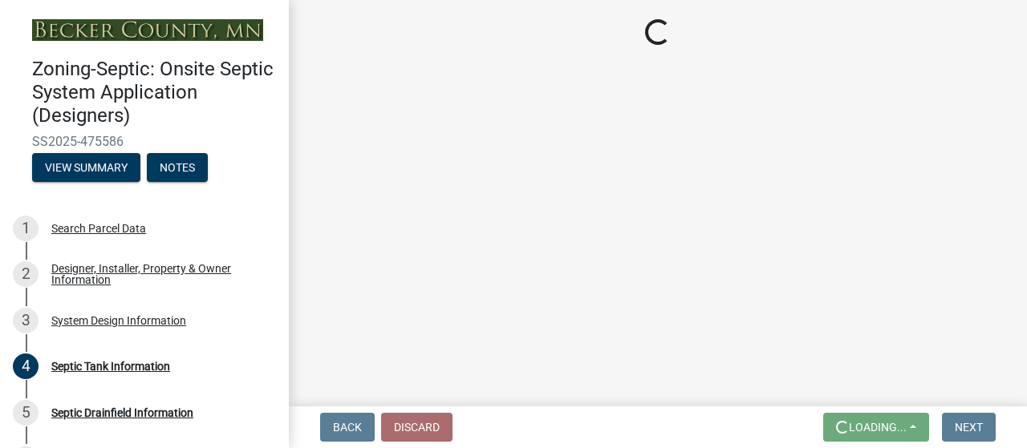
scroll to position [0, 0]
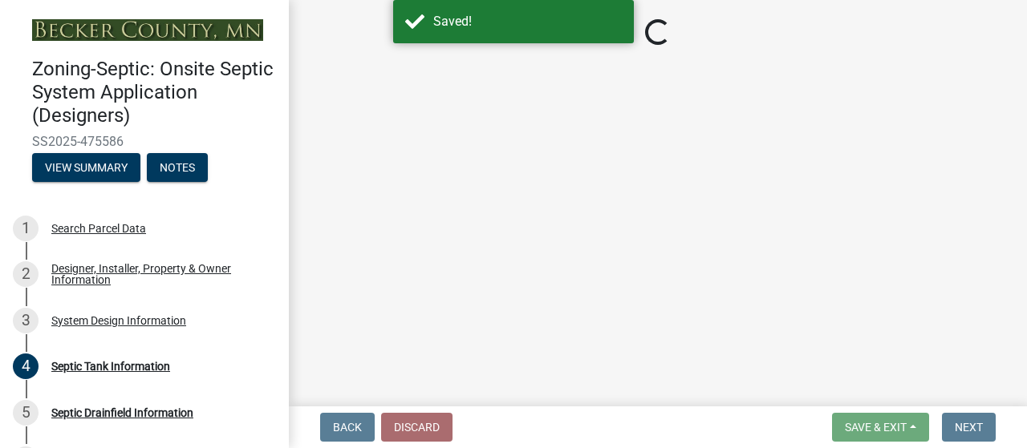
select select "f9fbe67c-c1cf-4a63-8ad4-799ce56b7f21"
select select "8af00ff6-ccdf-43a1-aa9f-9d195177e029"
select select "52556460-45fa-4026-a6c2-c70bb0823cb5"
select select "16f08e72-e833-4cd6-9035-d5a26ecbf3c9"
select select "a956bcdf-8f12-4f61-bfc1-a6e229dc0595"
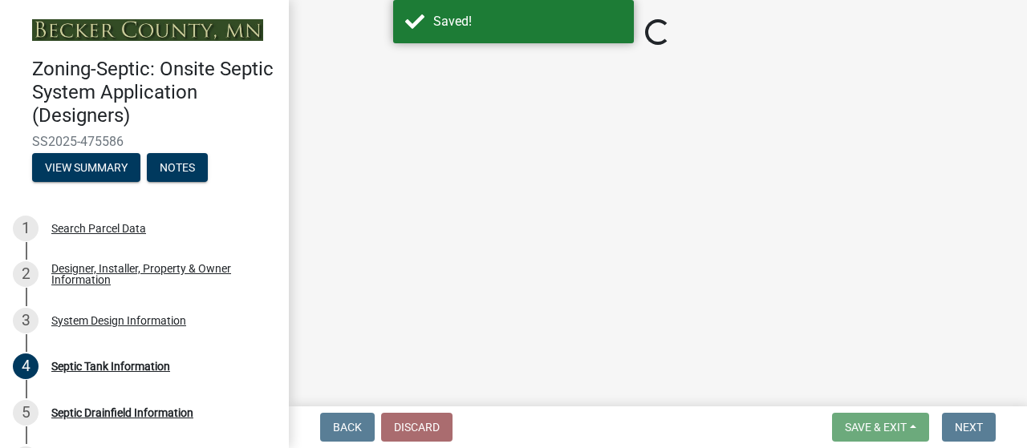
select select "ba43cfd8-3223-4e93-a41d-8bc71aa45820"
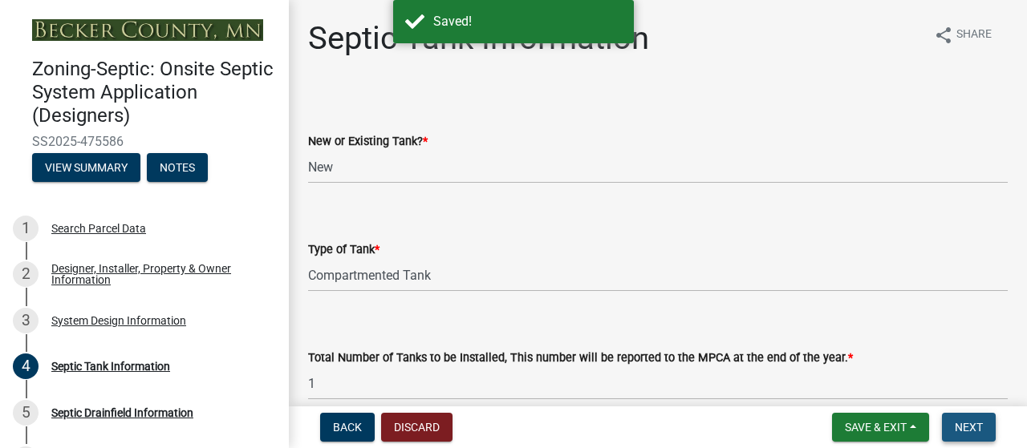
click at [958, 421] on span "Next" at bounding box center [968, 427] width 28 height 13
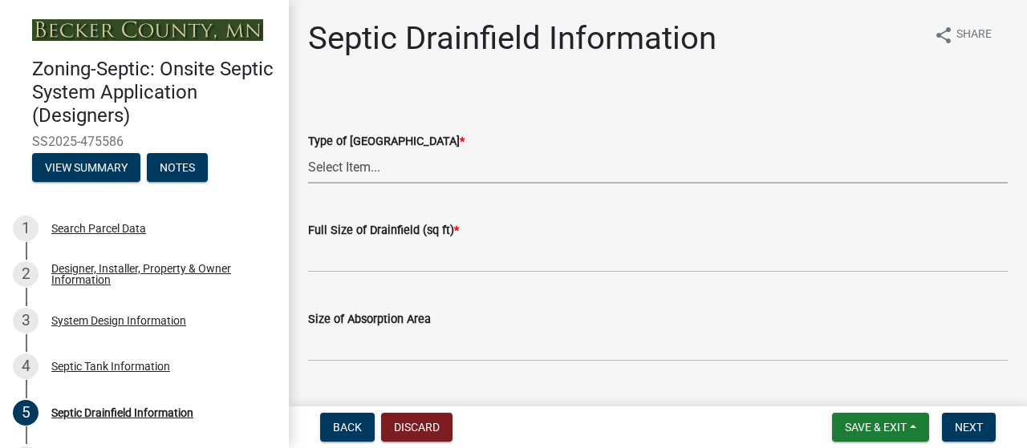
click at [396, 184] on select "Select Item... Chamber Trench Rock Trench Gravelless Mound Pressure Bed Seepage…" at bounding box center [657, 167] width 699 height 33
click at [313, 184] on select "Select Item... Chamber Trench Rock Trench Gravelless Mound Pressure Bed Seepage…" at bounding box center [657, 167] width 699 height 33
select select "aff5a67c-96fc-4cda-a582-7f2b3a4cd22a"
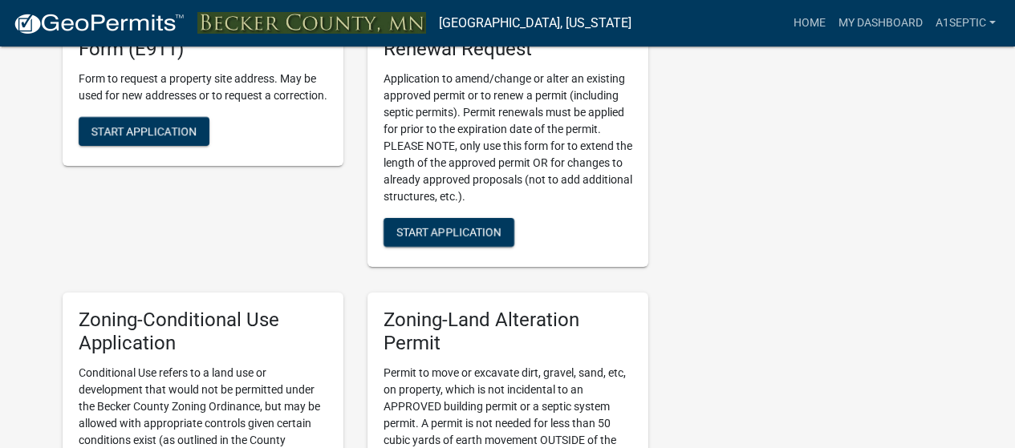
scroll to position [689, 0]
